Goal: Task Accomplishment & Management: Manage account settings

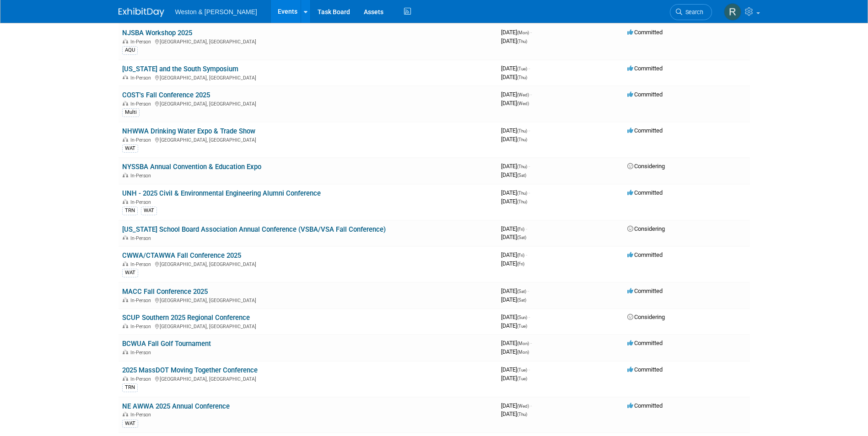
scroll to position [366, 0]
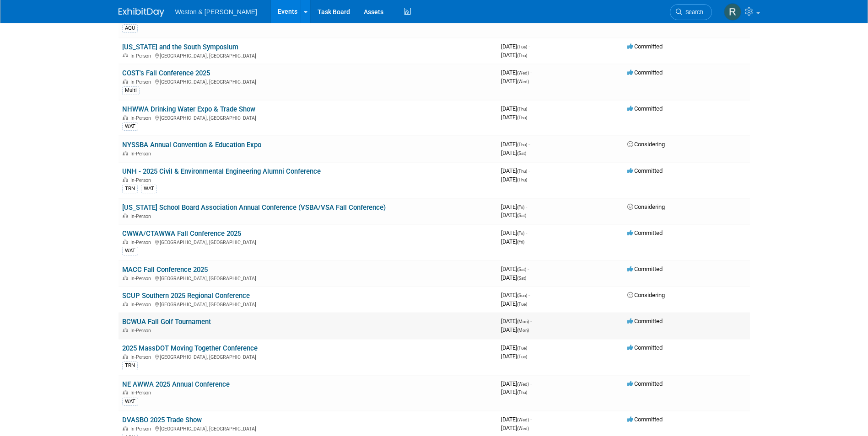
click at [211, 322] on td "BCWUA Fall Golf Tournament In-Person" at bounding box center [307, 326] width 379 height 26
click at [201, 321] on link "BCWUA Fall Golf Tournament" at bounding box center [166, 322] width 89 height 8
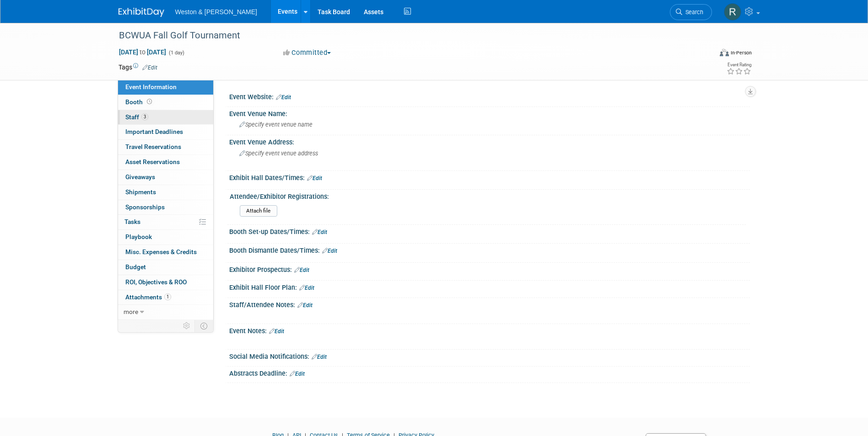
click at [162, 117] on link "3 Staff 3" at bounding box center [165, 117] width 95 height 15
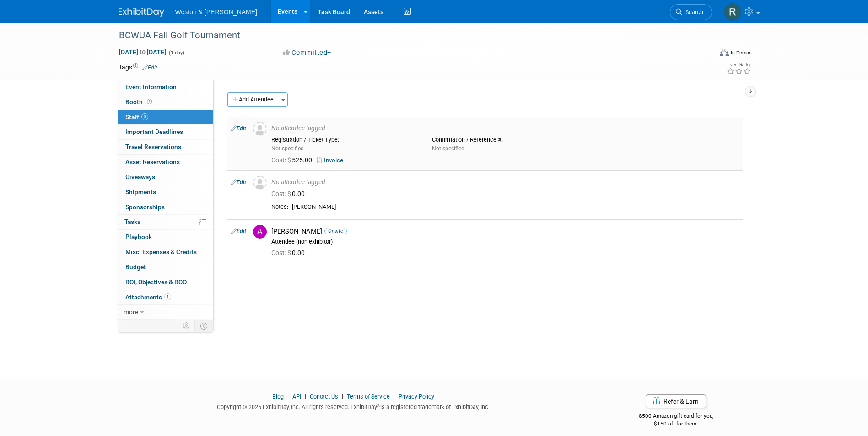
click at [358, 159] on div "Cost: $ 525.00 Invoice" at bounding box center [505, 160] width 468 height 8
click at [241, 126] on link "Edit" at bounding box center [238, 128] width 15 height 6
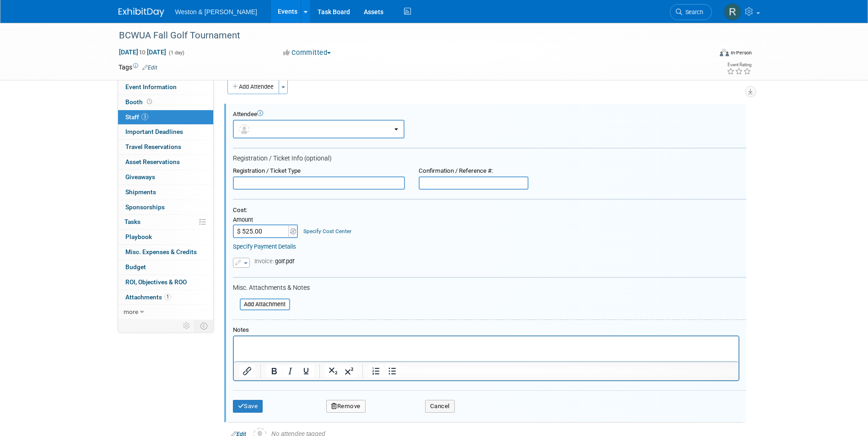
click at [259, 230] on input "$ 525.00" at bounding box center [261, 232] width 57 height 14
type input "$ 350.00"
click at [279, 342] on p "Rich Text Area. Press ALT-0 for help." at bounding box center [486, 344] width 494 height 9
click at [252, 411] on button "Save" at bounding box center [248, 406] width 30 height 13
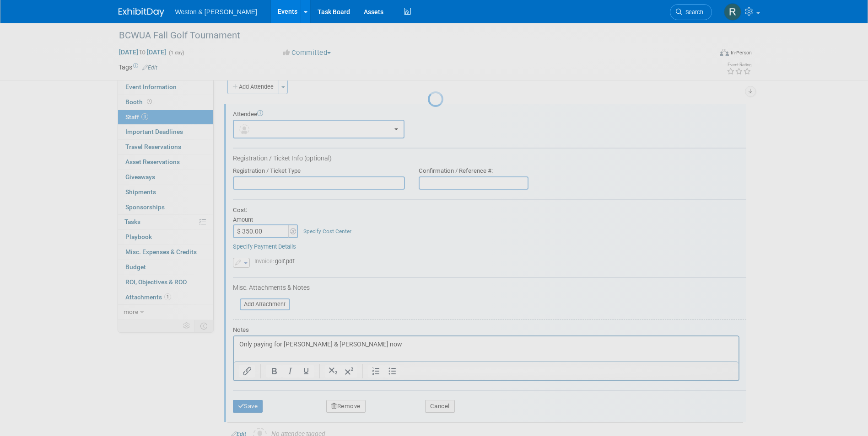
scroll to position [7, 0]
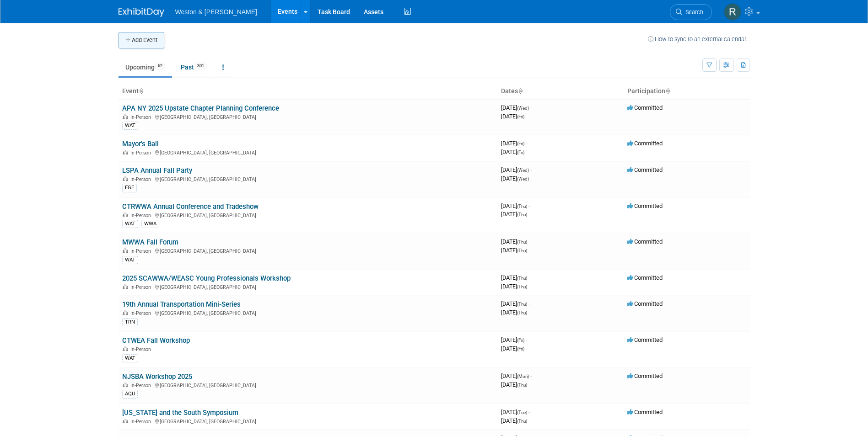
click at [151, 40] on button "Add Event" at bounding box center [141, 40] width 46 height 16
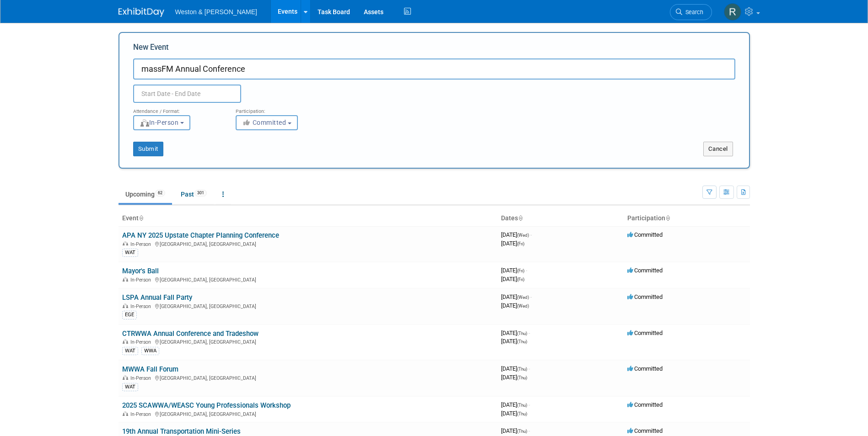
type input "massFM Annual Conference"
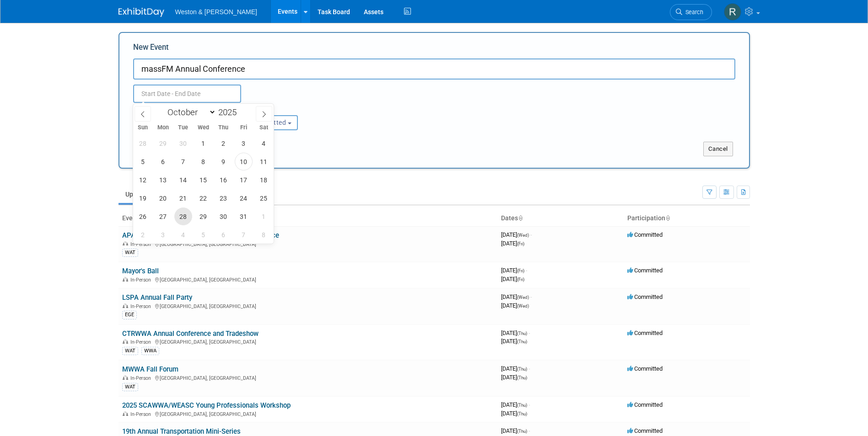
click at [185, 218] on span "28" at bounding box center [183, 217] width 18 height 18
type input "Oct 28, 2025 to Oct 28, 2025"
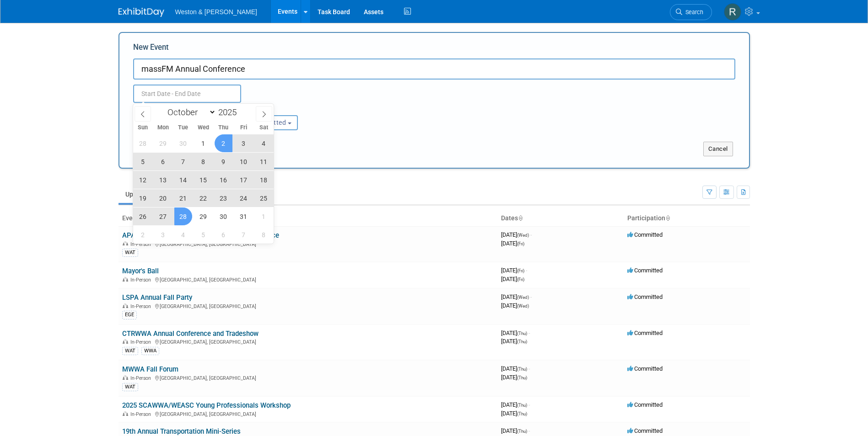
type input "Oct 28, 2025 to Oct 28, 2025"
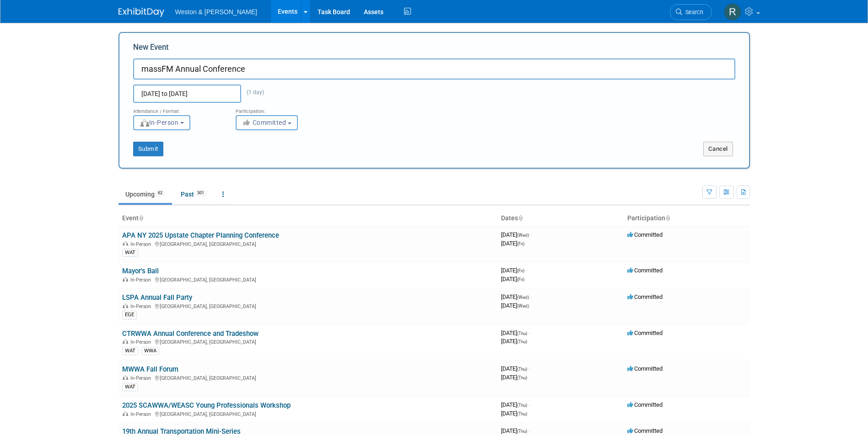
click at [362, 91] on div "Oct 28, 2025 to Oct 28, 2025 (1 day) Duplicate Event Warning" at bounding box center [434, 91] width 616 height 23
click at [152, 150] on button "Submit" at bounding box center [148, 149] width 30 height 15
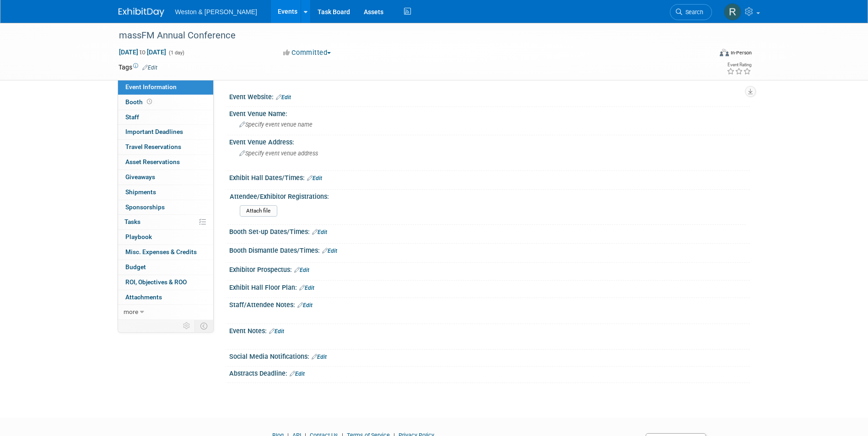
click at [288, 95] on link "Edit" at bounding box center [283, 97] width 15 height 6
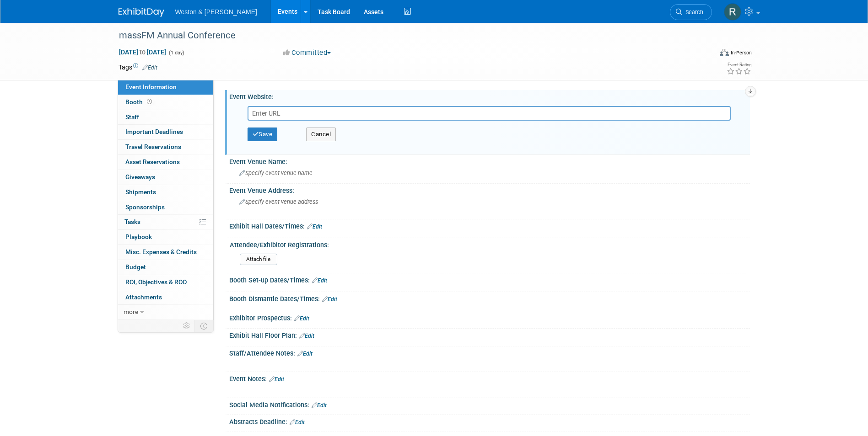
paste input "https://www.massfm.org/event-6188922"
type input "https://www.massfm.org/event-6188922"
click at [260, 134] on button "Save" at bounding box center [262, 135] width 30 height 14
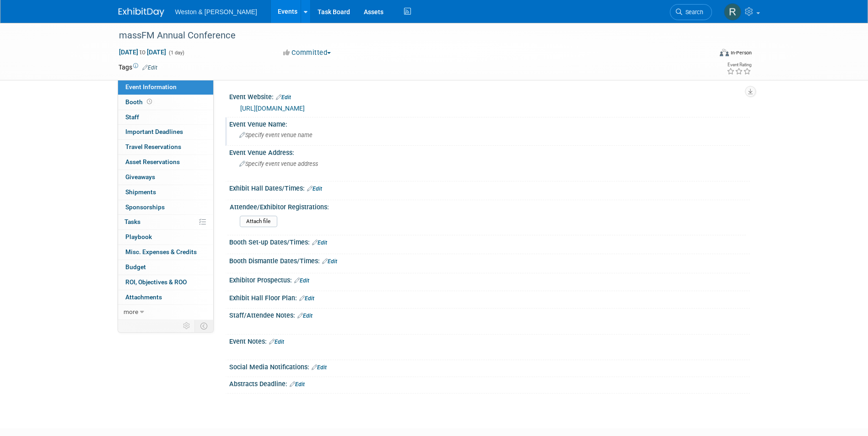
click at [267, 136] on span "Specify event venue name" at bounding box center [275, 135] width 73 height 7
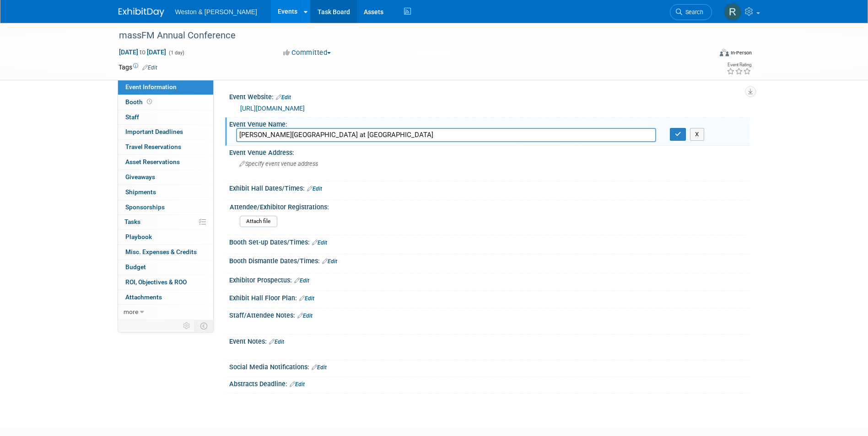
type input "Hogan Center at Holy Cross"
click at [290, 159] on div "Specify event venue address" at bounding box center [337, 167] width 203 height 21
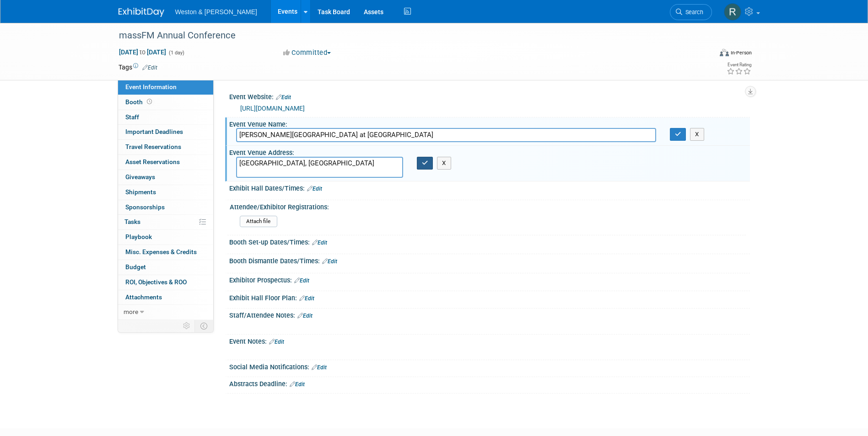
type textarea "[GEOGRAPHIC_DATA], [GEOGRAPHIC_DATA]"
click at [424, 164] on icon "button" at bounding box center [425, 163] width 6 height 6
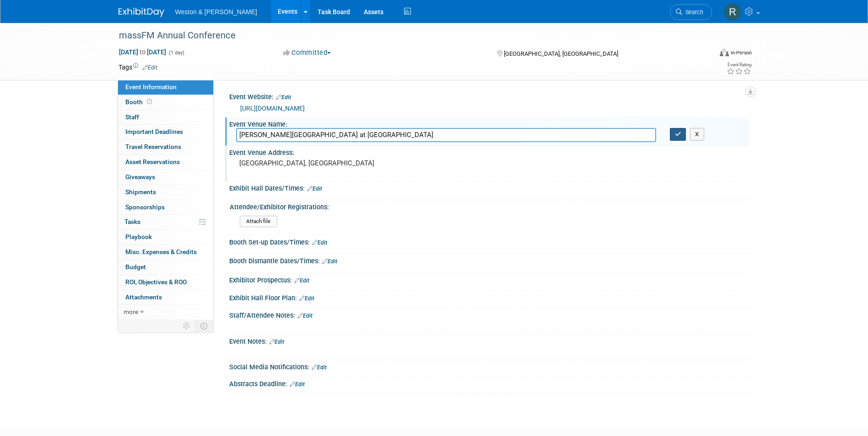
click at [678, 137] on icon "button" at bounding box center [678, 134] width 6 height 6
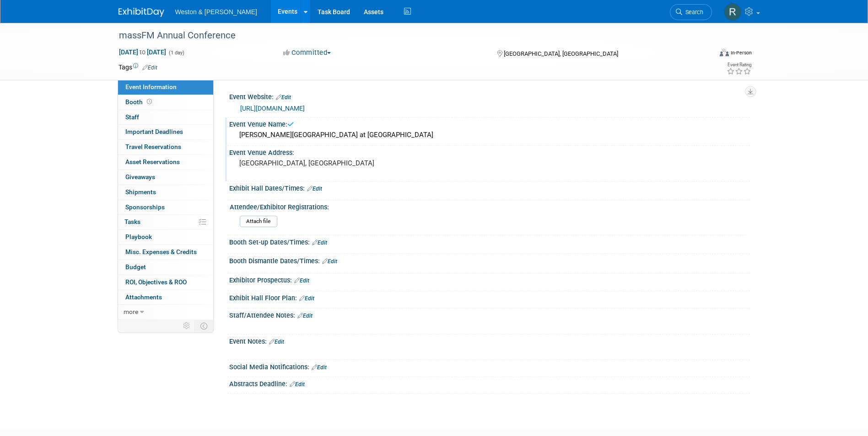
click at [626, 252] on div "Booth Set-up Dates/Times: Edit Save Changes Cancel" at bounding box center [487, 245] width 525 height 19
click at [169, 117] on link "0 Staff 0" at bounding box center [165, 117] width 95 height 15
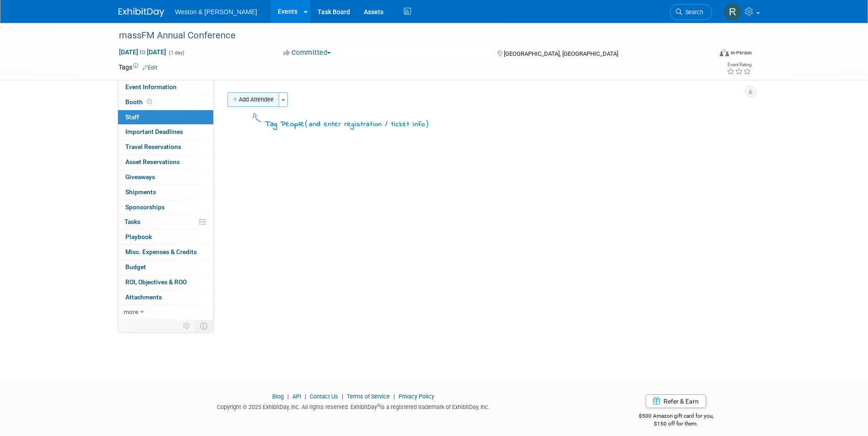
click at [252, 101] on button "Add Attendee" at bounding box center [253, 99] width 52 height 15
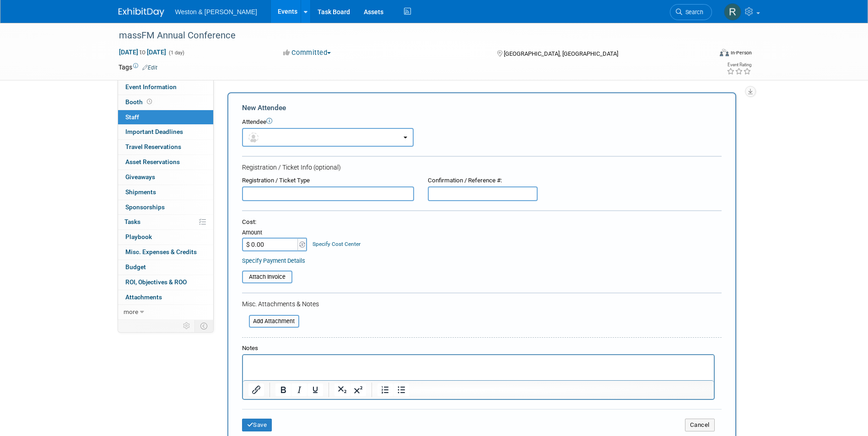
click at [285, 359] on p "Rich Text Area. Press ALT-0 for help." at bounding box center [478, 363] width 460 height 9
click at [263, 426] on button "Save" at bounding box center [257, 430] width 30 height 13
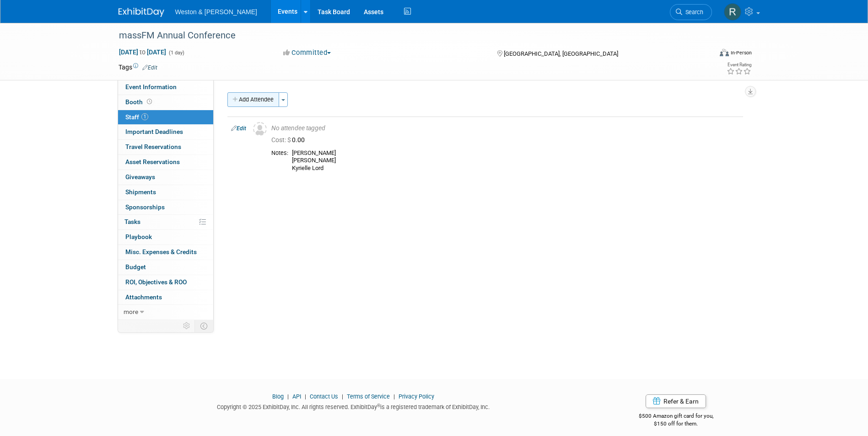
click at [250, 101] on button "Add Attendee" at bounding box center [253, 99] width 52 height 15
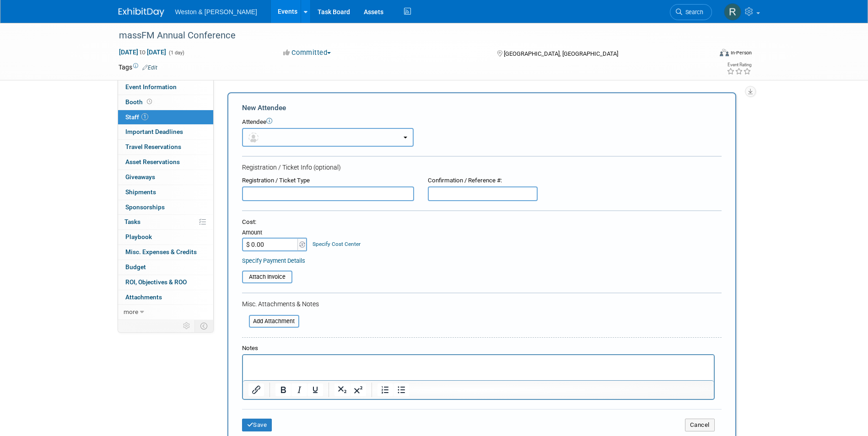
click at [321, 135] on button "button" at bounding box center [328, 137] width 172 height 19
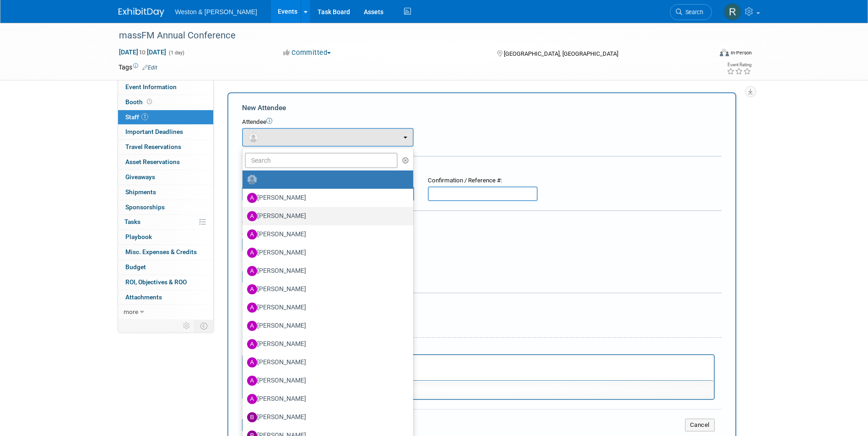
click at [296, 213] on label "[PERSON_NAME]" at bounding box center [325, 216] width 157 height 15
click at [244, 213] on input "[PERSON_NAME]" at bounding box center [241, 215] width 6 height 6
select select "ccd5c93a-cd4a-428a-8631-436b30e8557f"
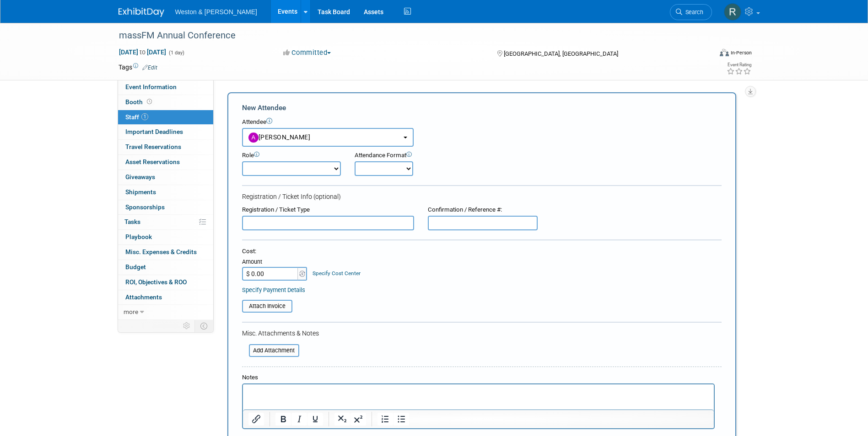
click at [332, 166] on select "Attendee (non-exhibitor) Demonstrator Host Planner Presenter Sales Representati…" at bounding box center [291, 168] width 99 height 15
select select "100"
click at [242, 161] on select "Attendee (non-exhibitor) Demonstrator Host Planner Presenter Sales Representati…" at bounding box center [291, 168] width 99 height 15
click at [396, 172] on select "Onsite Remote" at bounding box center [383, 168] width 59 height 15
select select "1"
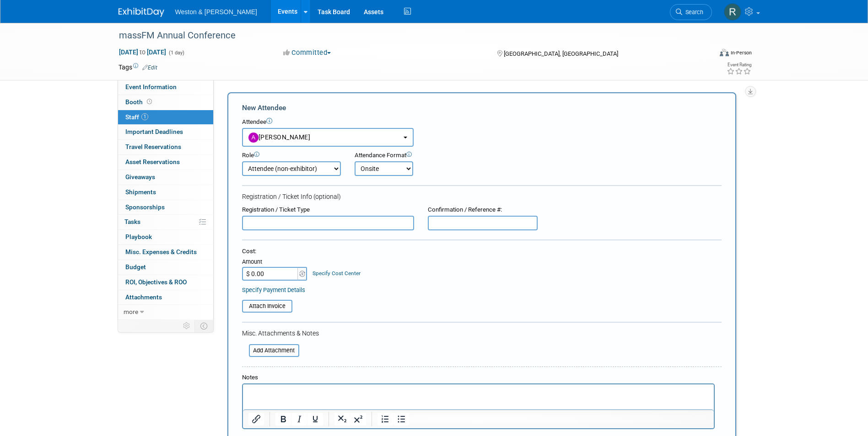
click at [354, 161] on select "Onsite Remote" at bounding box center [383, 168] width 59 height 15
click at [279, 274] on input "$ 0.00" at bounding box center [270, 274] width 57 height 14
type input "$ 60.00"
click at [418, 268] on div "Cost: Amount $ 60.00 Specify Cost Center Cost Center -- Not Specified --" at bounding box center [481, 263] width 479 height 33
click at [273, 304] on input "file" at bounding box center [236, 306] width 109 height 11
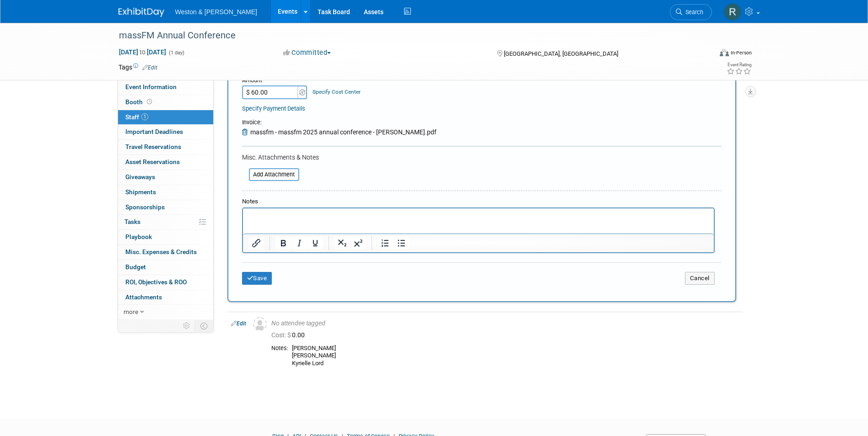
scroll to position [183, 0]
click at [271, 282] on button "Save" at bounding box center [257, 277] width 30 height 13
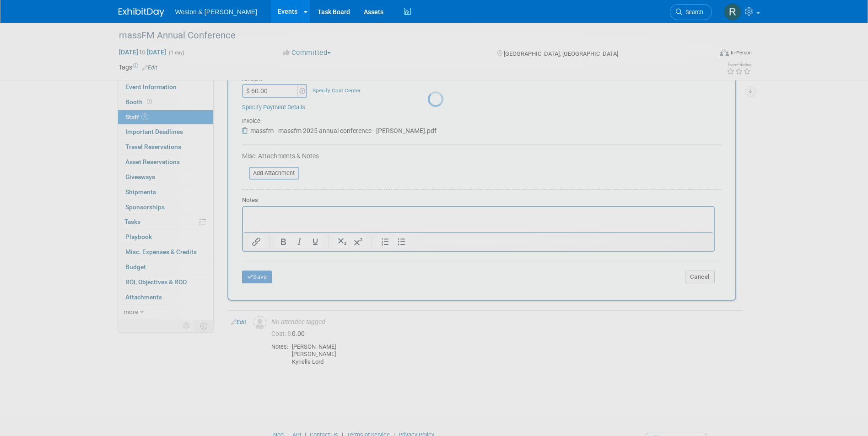
scroll to position [7, 0]
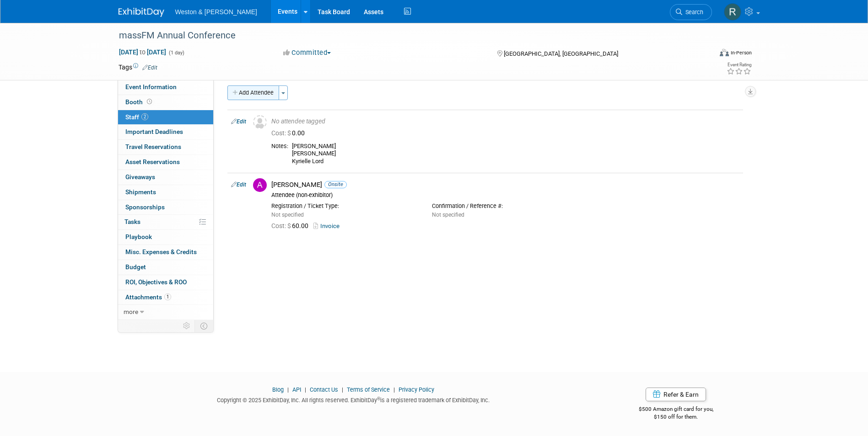
click at [244, 91] on button "Add Attendee" at bounding box center [253, 93] width 52 height 15
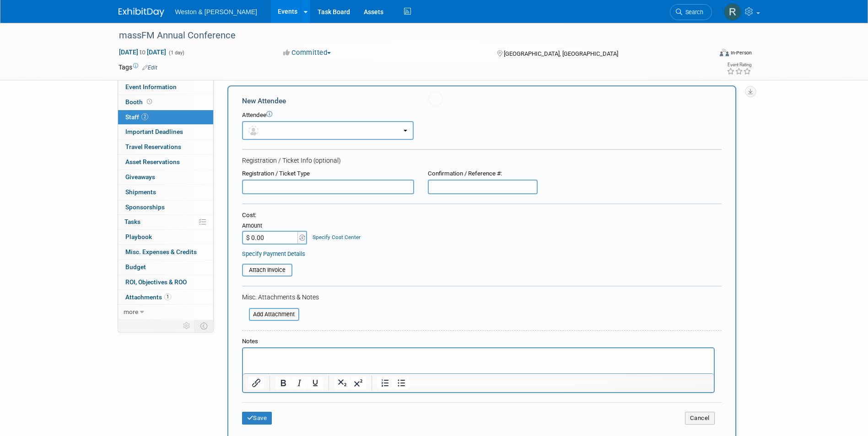
scroll to position [0, 0]
click at [302, 133] on button "button" at bounding box center [328, 130] width 172 height 19
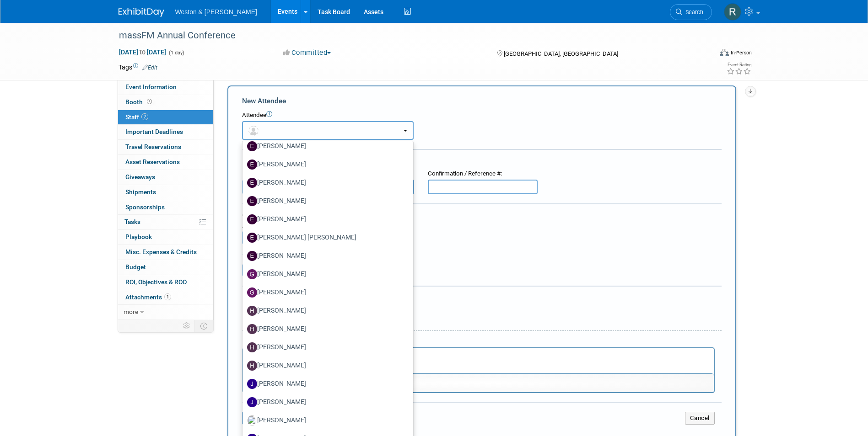
scroll to position [915, 0]
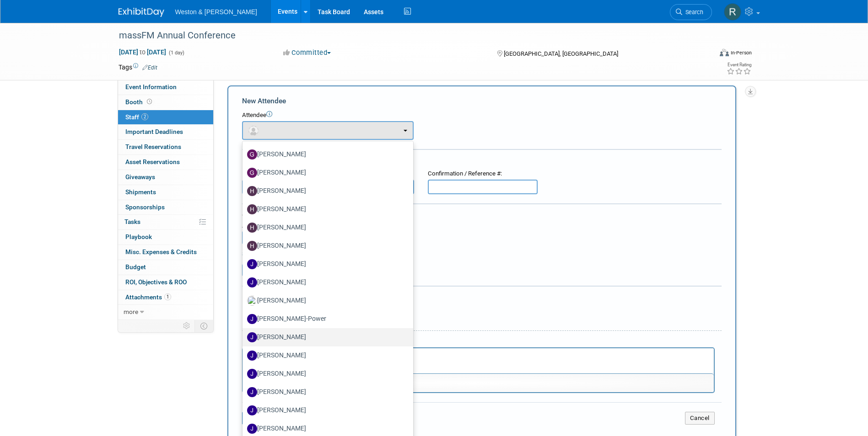
click at [303, 337] on label "[PERSON_NAME]" at bounding box center [325, 337] width 157 height 15
click at [244, 337] on input "[PERSON_NAME]" at bounding box center [241, 336] width 6 height 6
select select "7b348c9e-f500-4b49-9893-898b8345f26c"
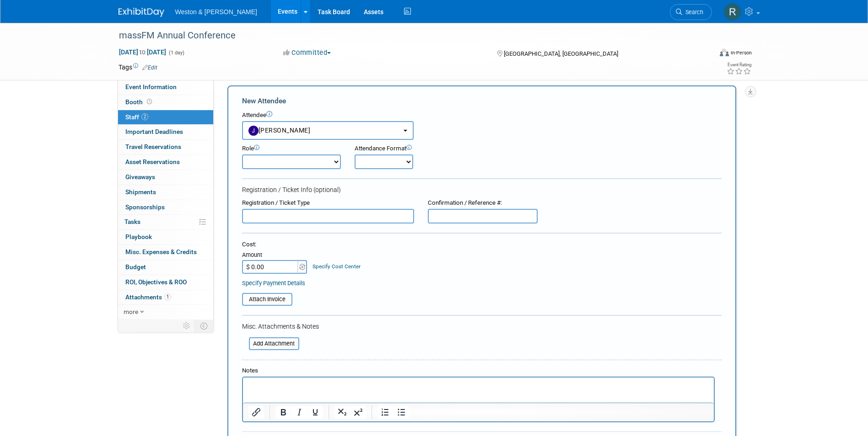
click at [329, 168] on select "Attendee (non-exhibitor) Demonstrator Host Planner Presenter Sales Representati…" at bounding box center [291, 162] width 99 height 15
select select "100"
click at [242, 155] on select "Attendee (non-exhibitor) Demonstrator Host Planner Presenter Sales Representati…" at bounding box center [291, 162] width 99 height 15
click at [407, 168] on select "Onsite Remote" at bounding box center [383, 162] width 59 height 15
select select "1"
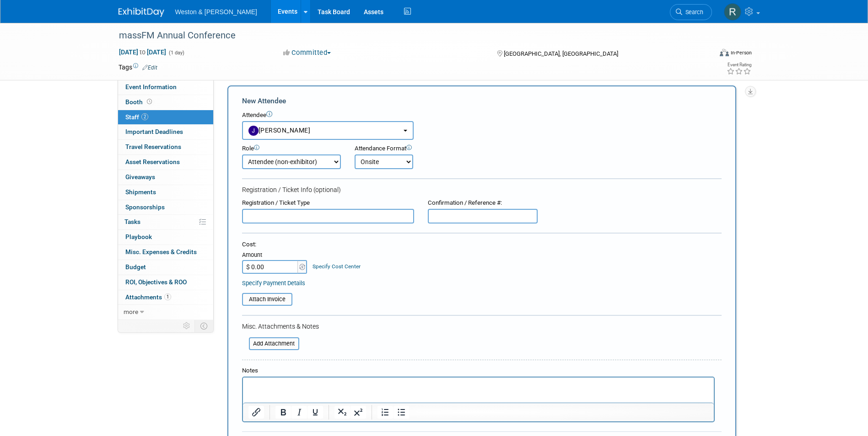
click at [354, 155] on select "Onsite Remote" at bounding box center [383, 162] width 59 height 15
click at [292, 267] on input "$ 0.00" at bounding box center [270, 267] width 57 height 14
type input "$ 60.00"
click at [322, 218] on input "text" at bounding box center [328, 216] width 172 height 15
type input "member"
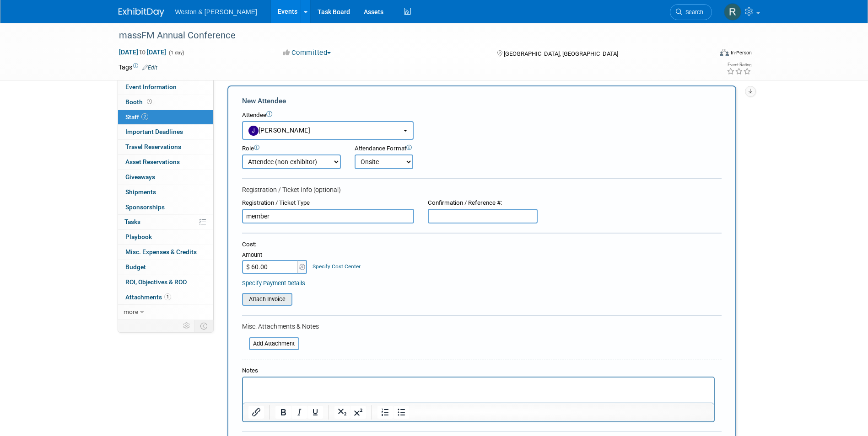
click at [273, 297] on input "file" at bounding box center [236, 299] width 109 height 11
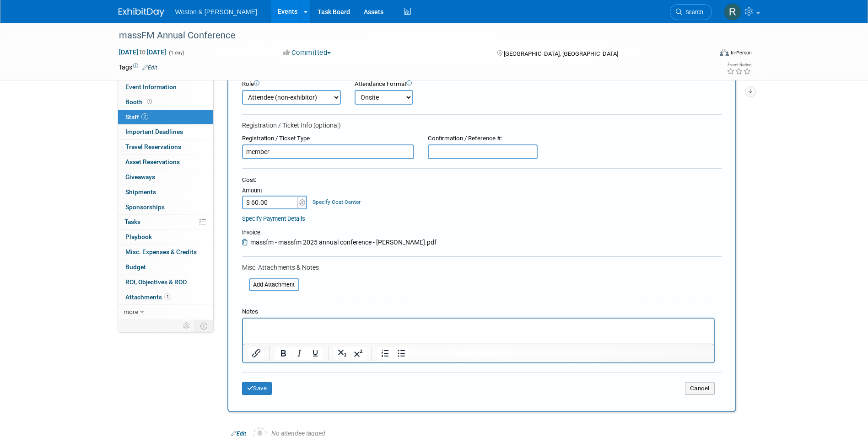
scroll to position [98, 0]
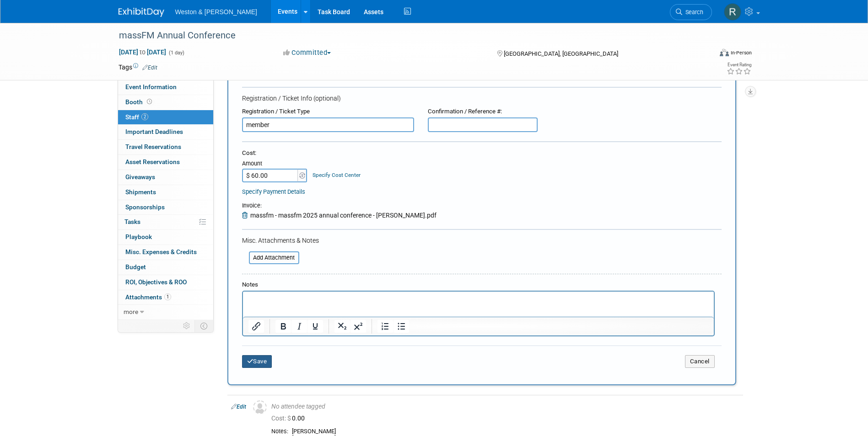
click at [266, 361] on button "Save" at bounding box center [257, 361] width 30 height 13
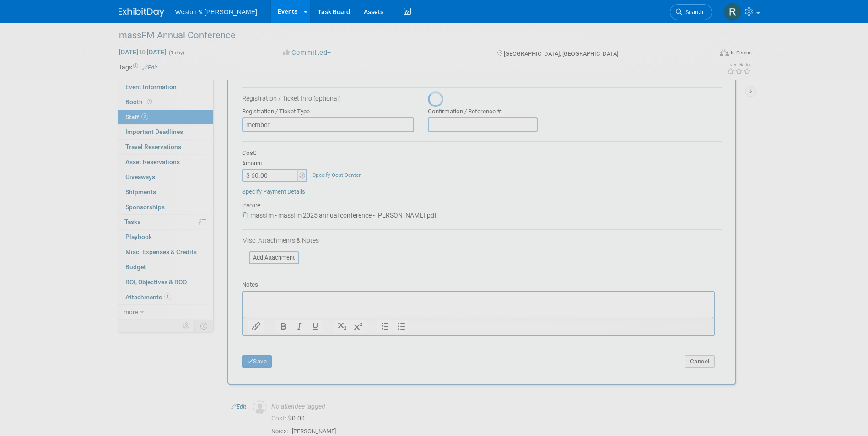
scroll to position [7, 0]
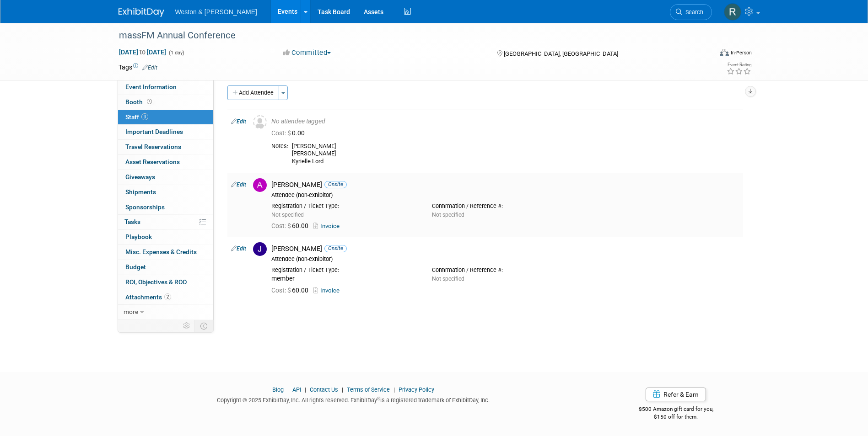
click at [238, 186] on link "Edit" at bounding box center [238, 185] width 15 height 6
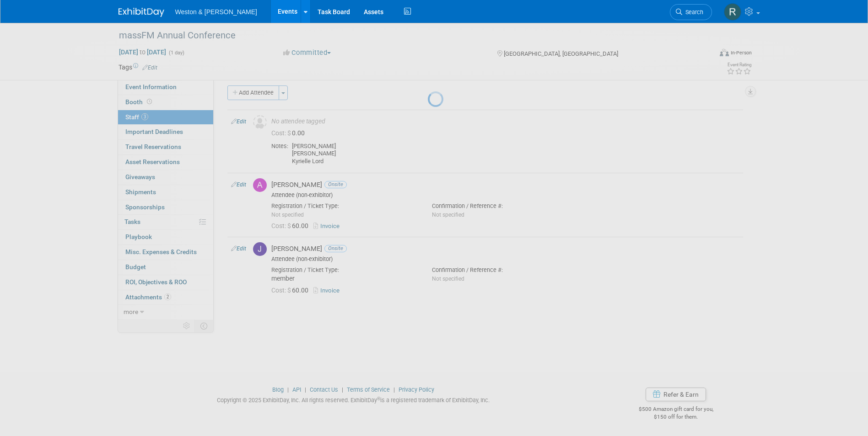
select select "ccd5c93a-cd4a-428a-8631-436b30e8557f"
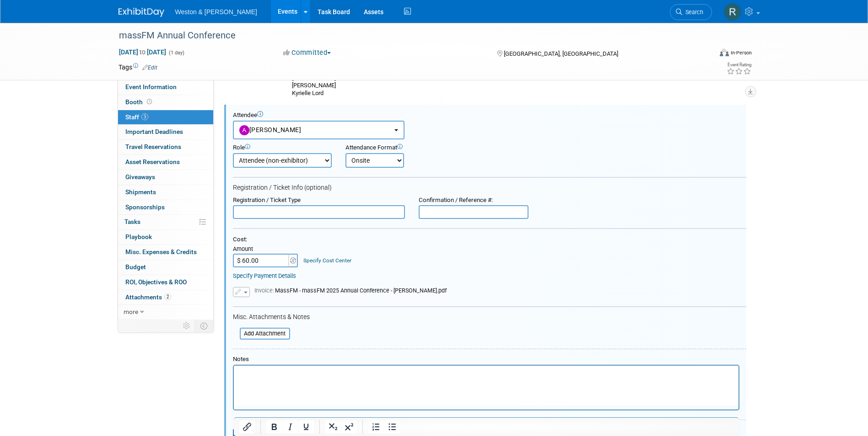
scroll to position [76, 0]
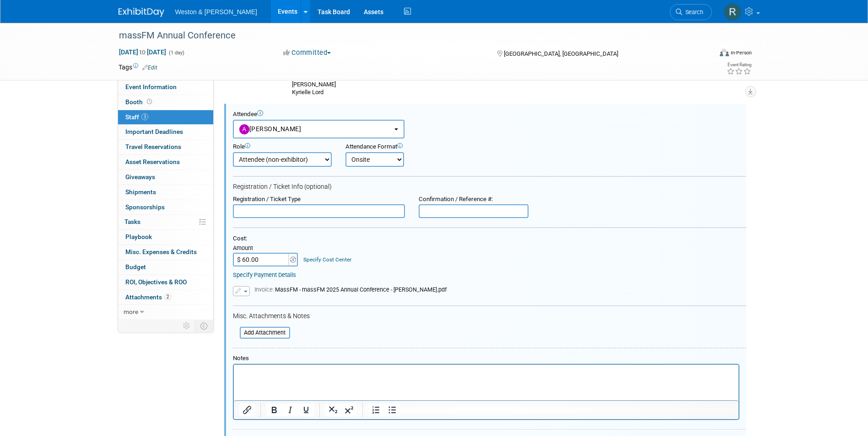
click at [272, 212] on input "text" at bounding box center [319, 211] width 172 height 14
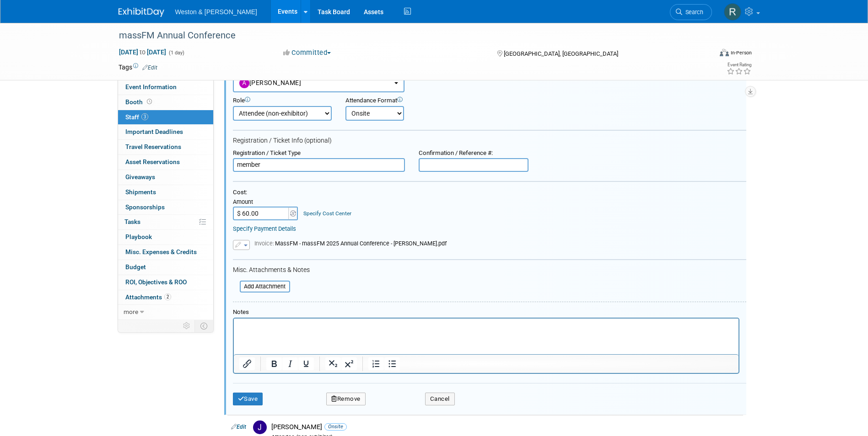
scroll to position [259, 0]
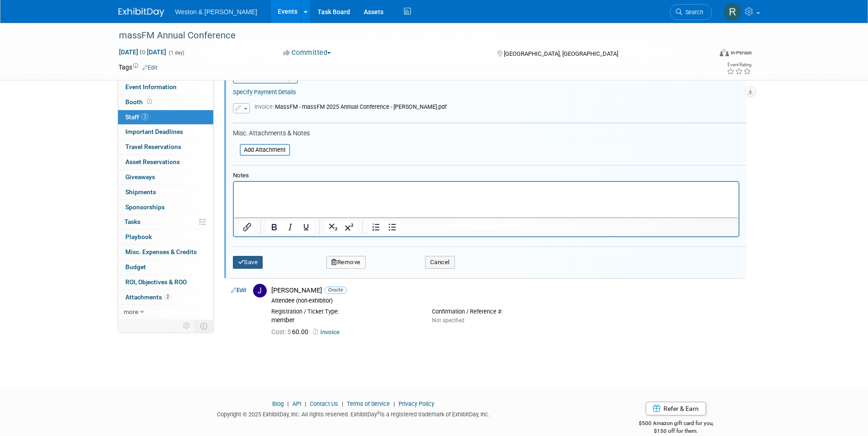
type input "member"
click at [259, 264] on button "Save" at bounding box center [248, 262] width 30 height 13
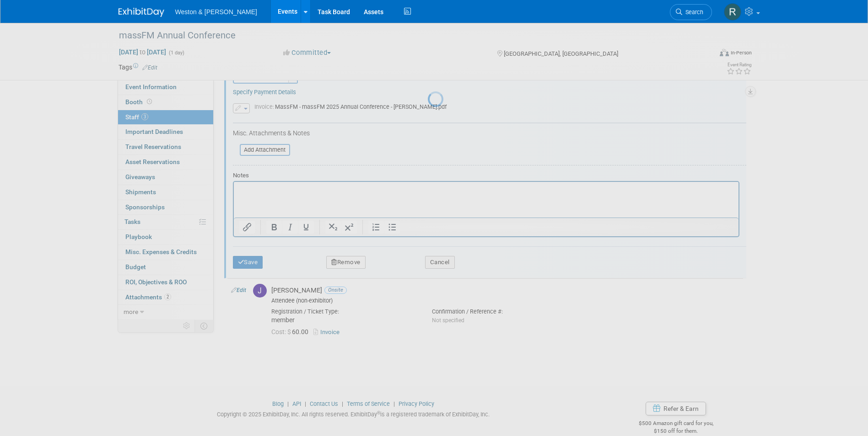
scroll to position [7, 0]
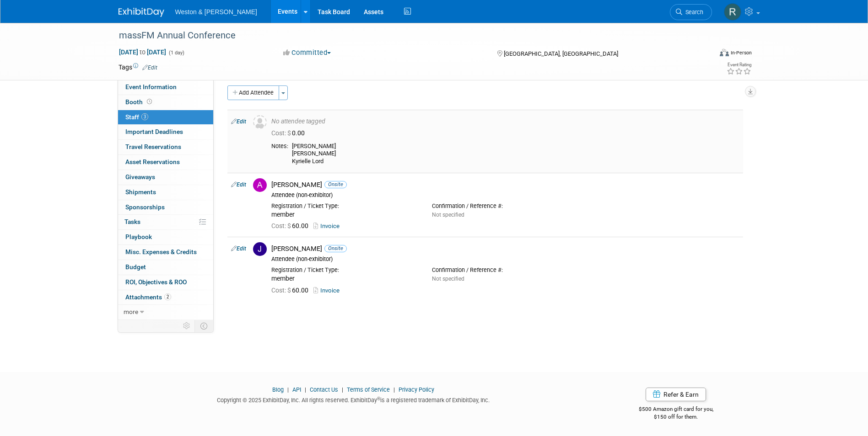
click at [244, 123] on link "Edit" at bounding box center [238, 121] width 15 height 6
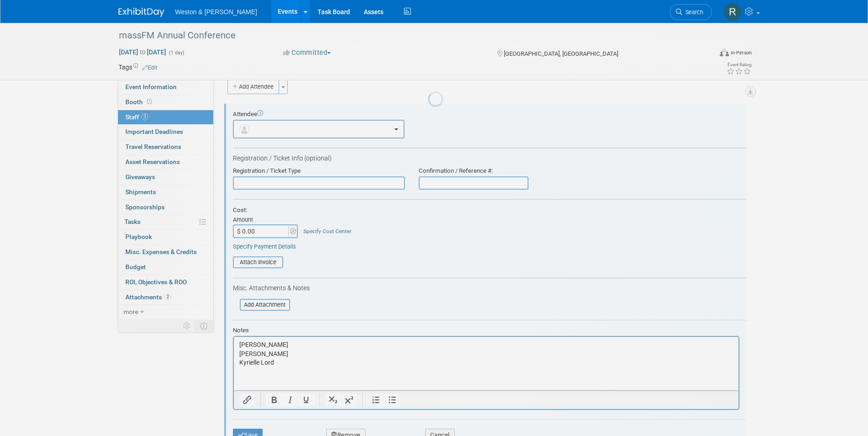
scroll to position [0, 0]
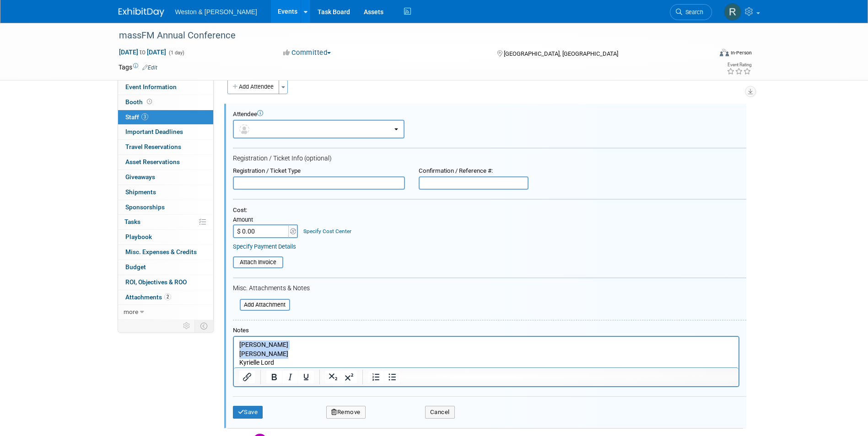
drag, startPoint x: 300, startPoint y: 354, endPoint x: 454, endPoint y: 677, distance: 358.0
click at [233, 340] on html "Alex Simpson Jennie Moonan Kyrielle Lord" at bounding box center [485, 352] width 504 height 31
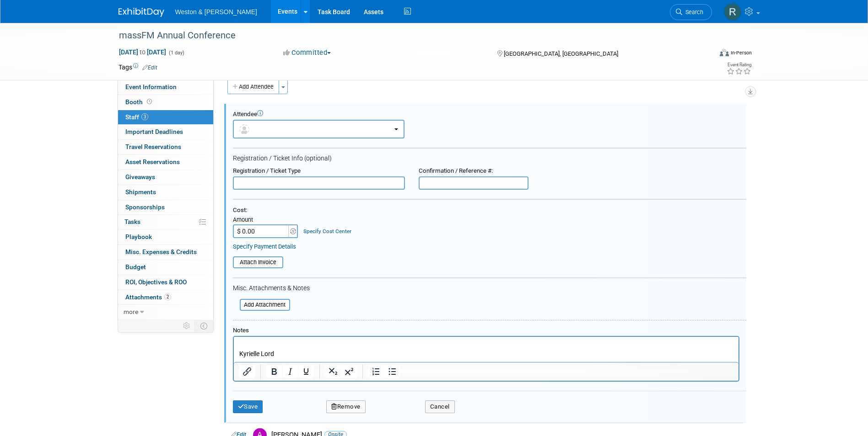
click at [239, 355] on p "Kyrielle Lord" at bounding box center [486, 350] width 494 height 18
click at [278, 183] on input "text" at bounding box center [319, 184] width 172 height 14
type input "non-member"
click at [244, 228] on input "$ 0.00" at bounding box center [261, 232] width 57 height 14
type input "$ 110.00"
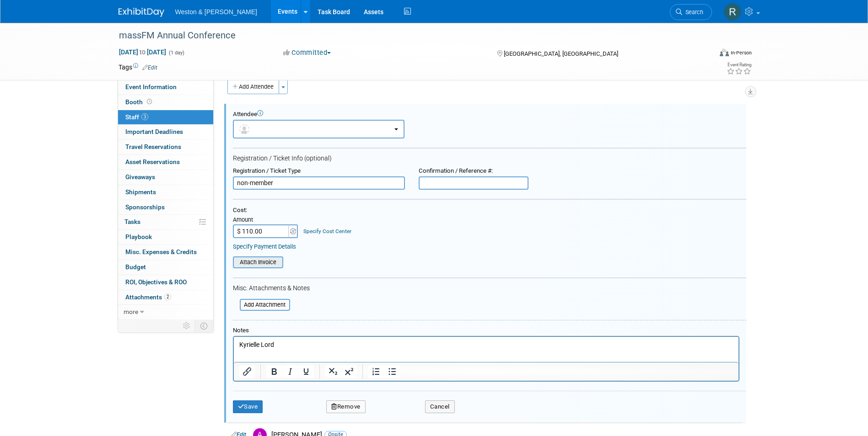
click at [269, 258] on input "file" at bounding box center [227, 262] width 109 height 10
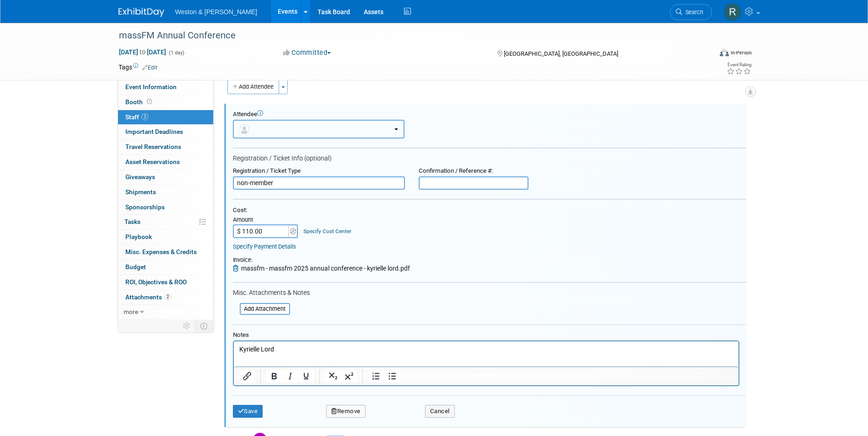
click at [334, 129] on button "button" at bounding box center [319, 129] width 172 height 19
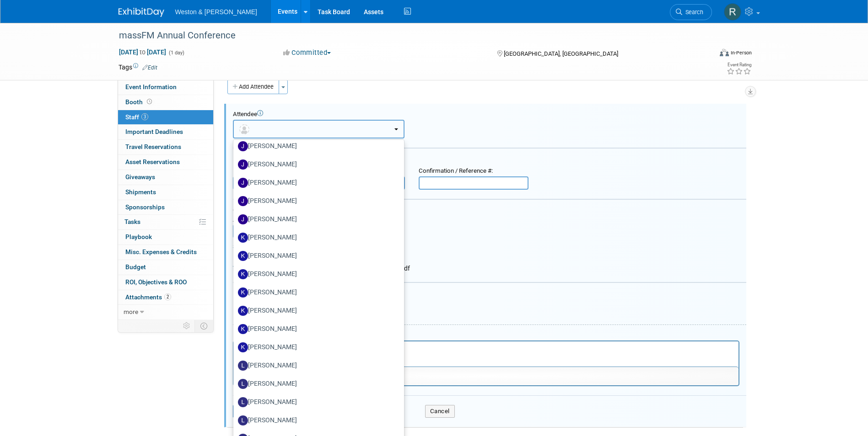
scroll to position [1235, 0]
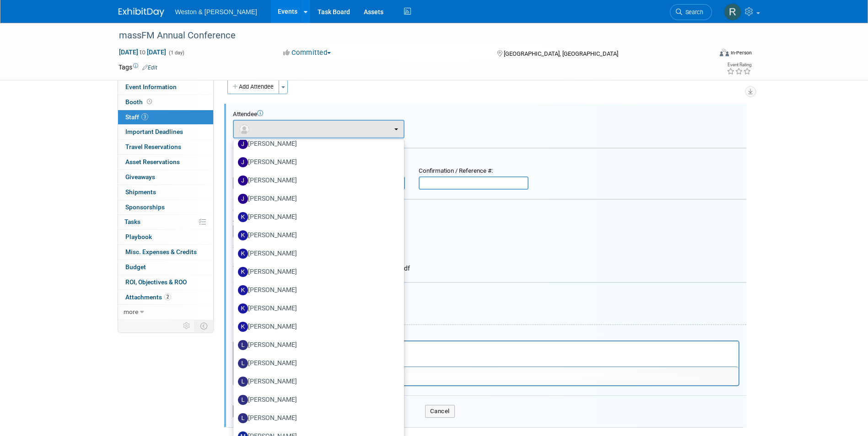
click at [518, 242] on div "Cost: Amount $ 110.00 Specify Cost Center Cost Center -- Not Specified --" at bounding box center [489, 229] width 513 height 44
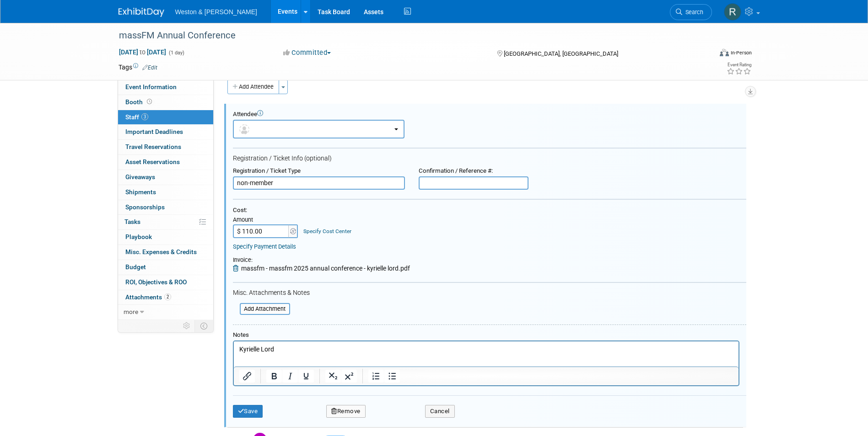
scroll to position [0, 0]
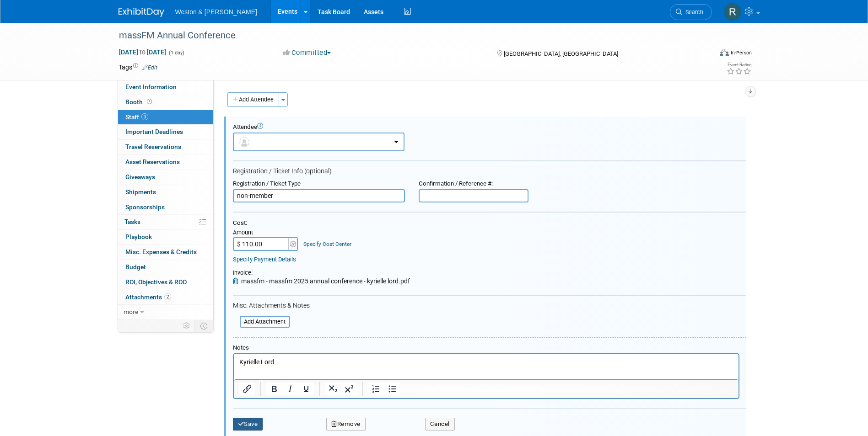
click at [257, 421] on button "Save" at bounding box center [248, 424] width 30 height 13
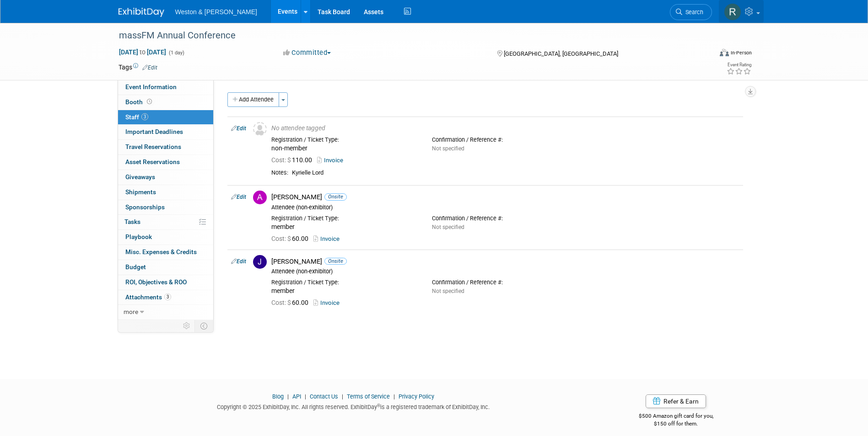
click at [752, 13] on icon at bounding box center [750, 11] width 11 height 8
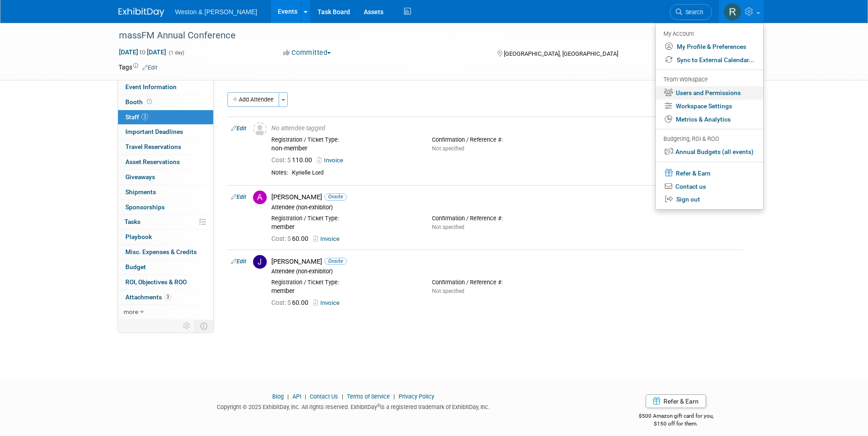
click at [711, 96] on link "Users and Permissions" at bounding box center [708, 92] width 107 height 13
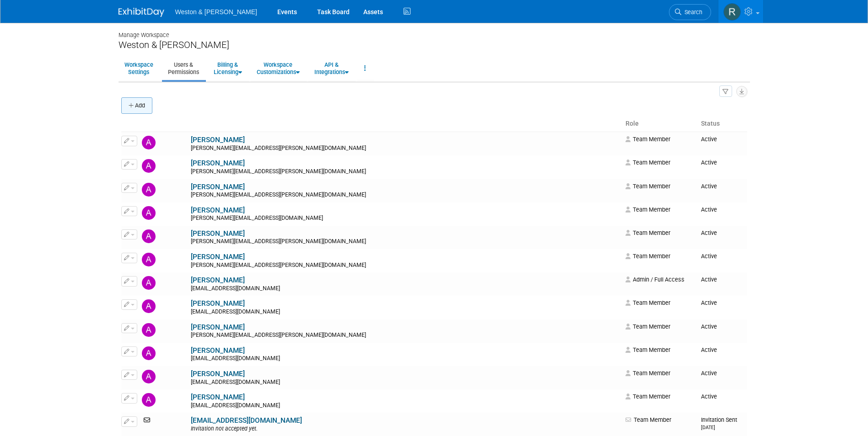
click at [145, 106] on button "Add" at bounding box center [136, 105] width 31 height 16
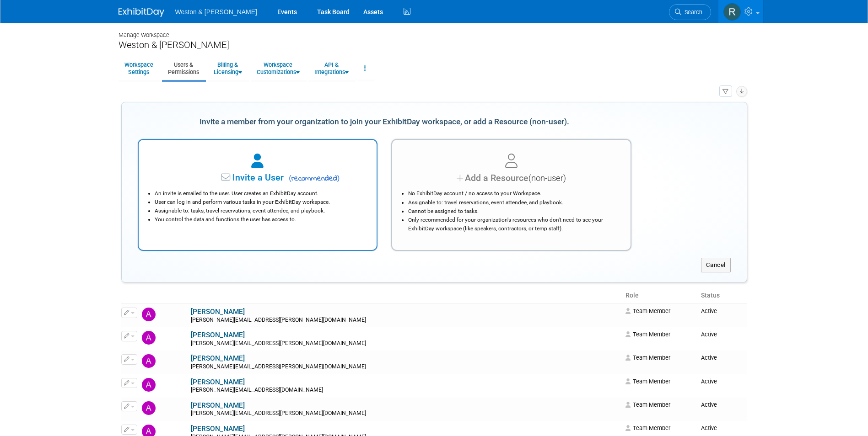
click at [239, 174] on span "Invite a User" at bounding box center [229, 177] width 108 height 11
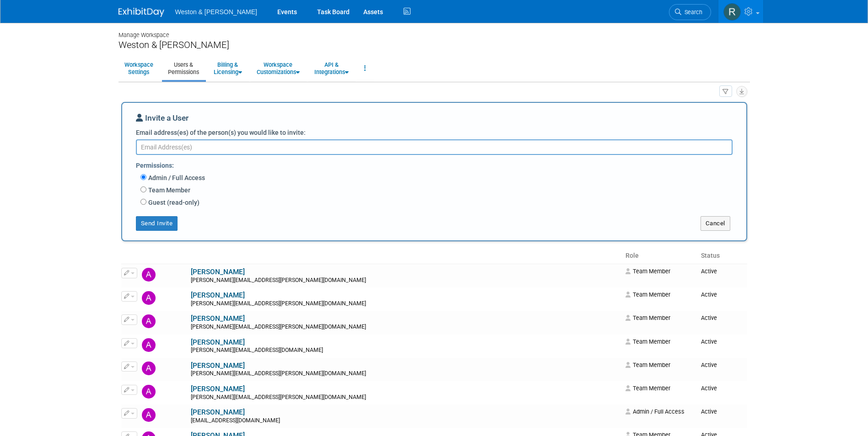
click at [225, 144] on textarea "Email address(es) of the person(s) you would like to invite:" at bounding box center [434, 147] width 596 height 16
click at [145, 193] on input "Team Member" at bounding box center [143, 190] width 6 height 6
radio input "true"
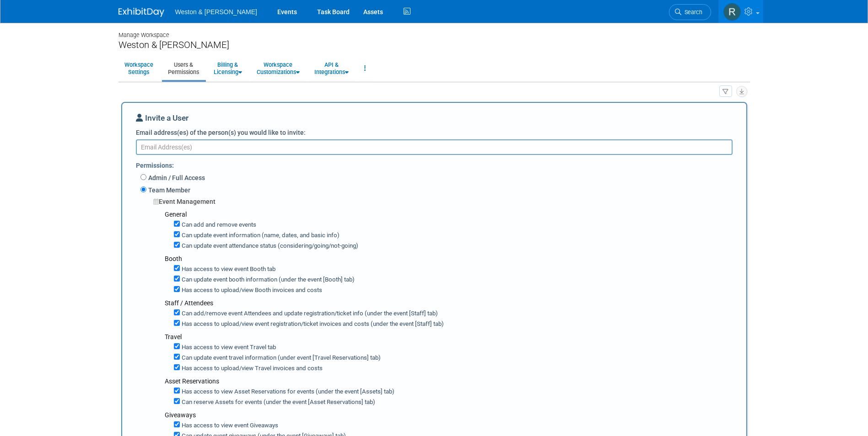
click at [180, 149] on textarea "Email address(es) of the person(s) you would like to invite:" at bounding box center [434, 147] width 596 height 16
click at [173, 143] on textarea "Email address(es) of the person(s) you would like to invite:" at bounding box center [434, 147] width 596 height 16
paste textarea "lord.kyrielle@wseinc.com"
type textarea "lord.kyrielle@wseinc.com"
click at [80, 207] on body "Weston & Sampson Events Task Board Assets Activity Feed" at bounding box center [434, 218] width 868 height 436
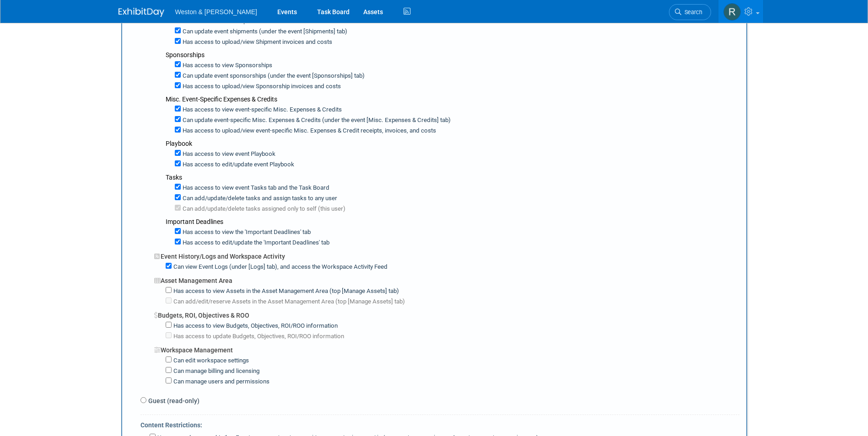
scroll to position [549, 0]
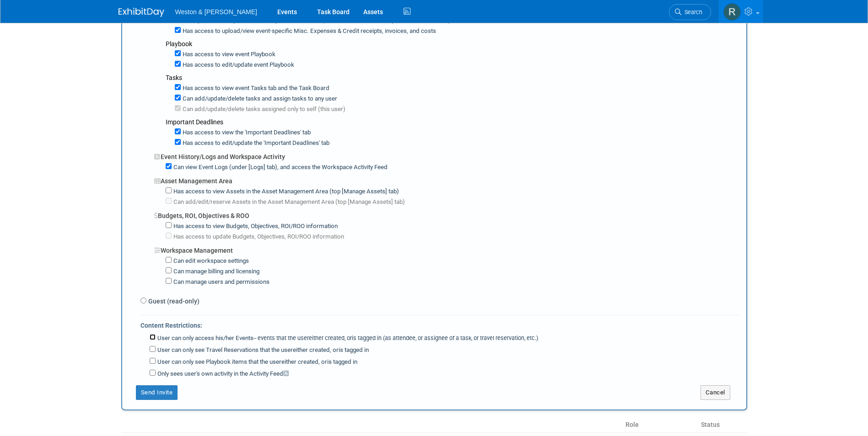
click at [154, 340] on input "User can only access his/her Events -- events that the user either created, or …" at bounding box center [153, 337] width 6 height 6
checkbox input "true"
click at [154, 354] on div "User can only see Travel Reservations that the user either created, or is tagge…" at bounding box center [445, 349] width 590 height 12
click at [154, 352] on input "User can only see Travel Reservations that the user either created, or is tagge…" at bounding box center [153, 349] width 6 height 6
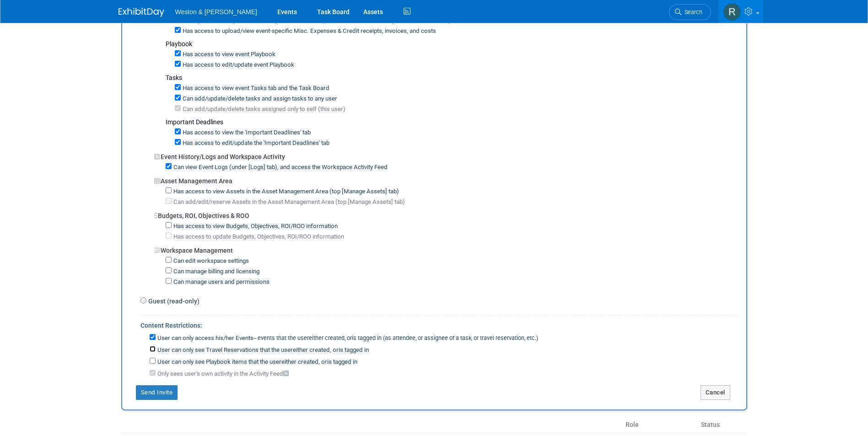
checkbox input "true"
click at [144, 397] on button "Send Invite" at bounding box center [157, 393] width 42 height 15
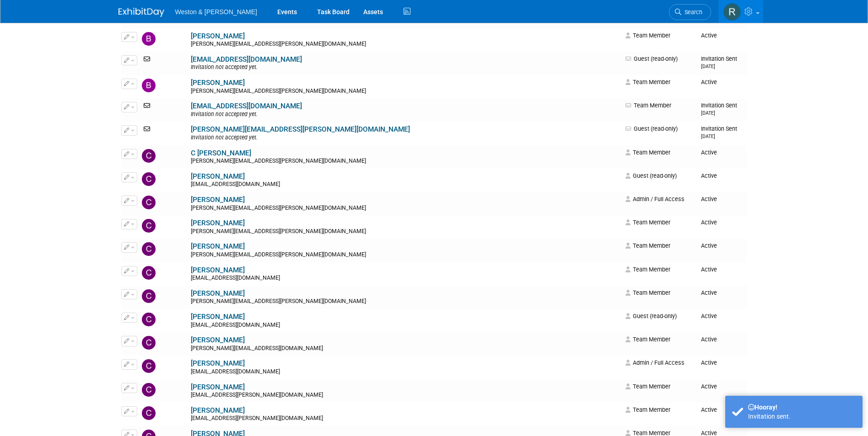
scroll to position [0, 0]
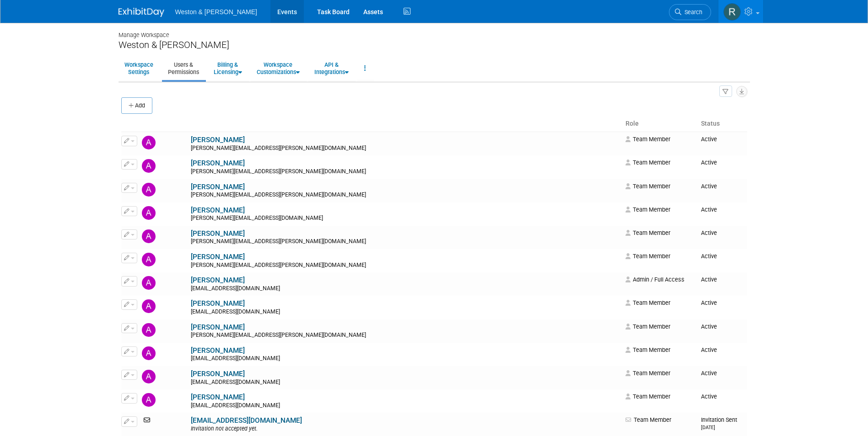
click at [270, 10] on link "Events" at bounding box center [286, 11] width 33 height 23
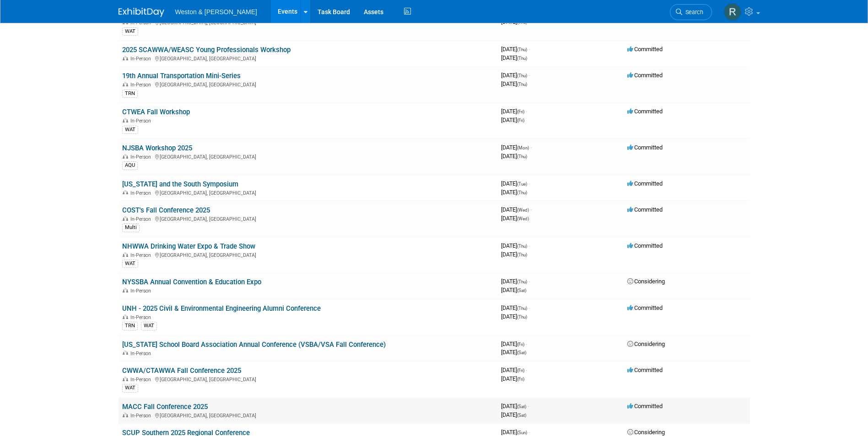
scroll to position [274, 0]
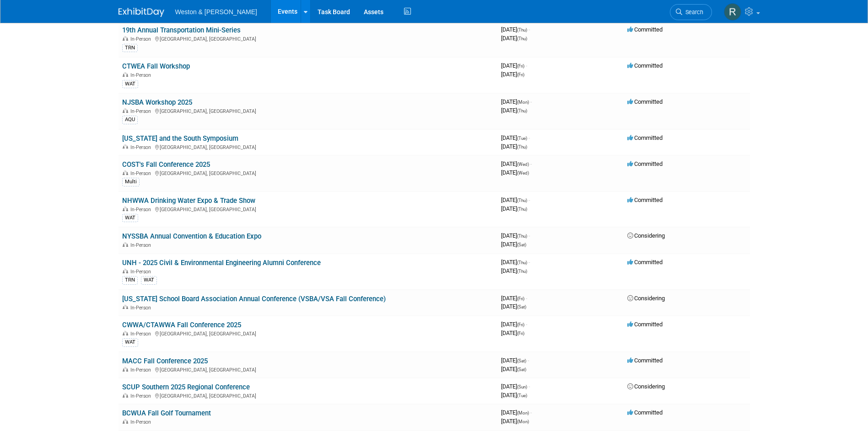
click at [172, 360] on link "MACC Fall Conference 2025" at bounding box center [165, 361] width 86 height 8
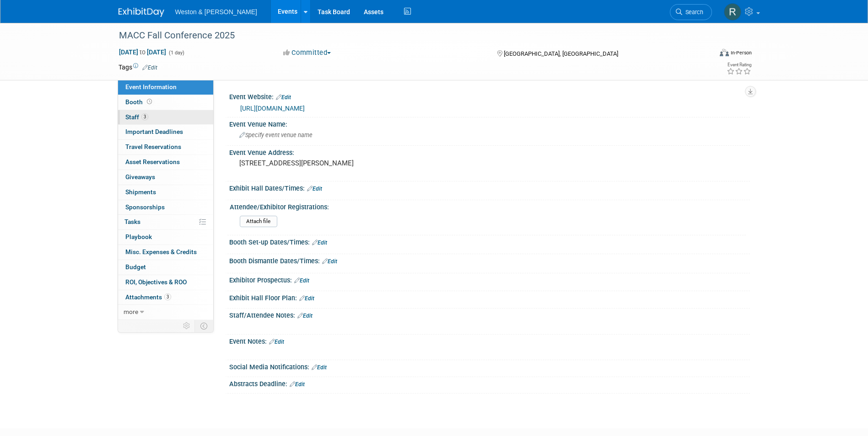
click at [175, 114] on link "3 Staff 3" at bounding box center [165, 117] width 95 height 15
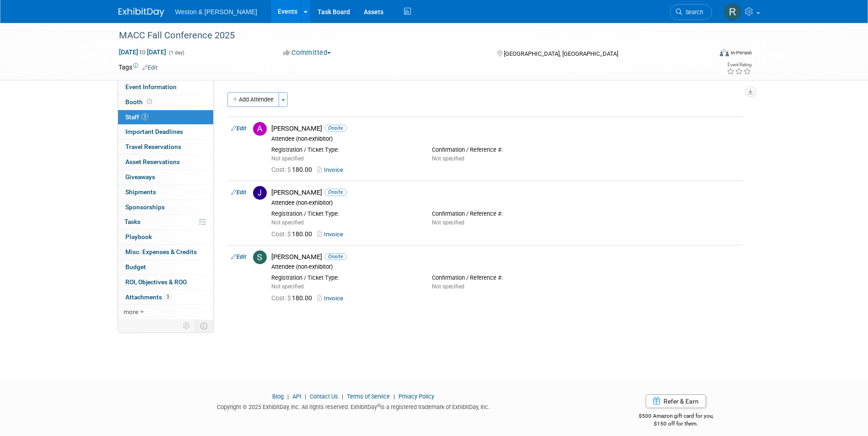
click at [175, 114] on link "3 Staff 3" at bounding box center [165, 117] width 95 height 15
